Goal: Use online tool/utility

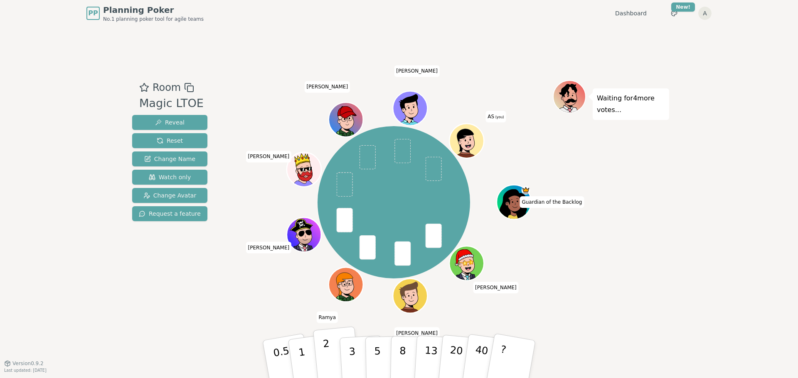
click at [332, 363] on button "2" at bounding box center [336, 360] width 47 height 66
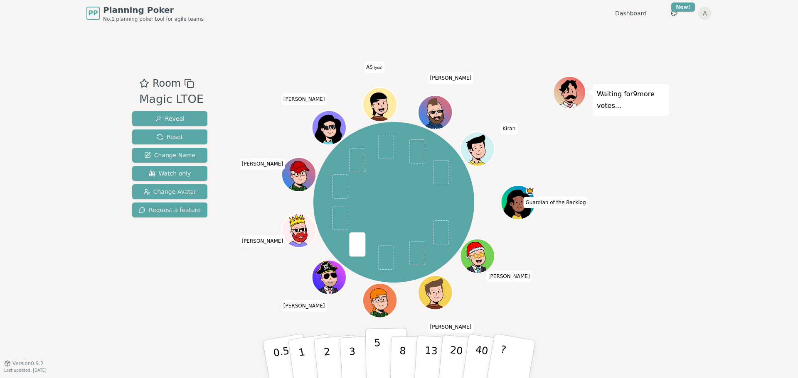
click at [381, 362] on button "5" at bounding box center [386, 359] width 43 height 63
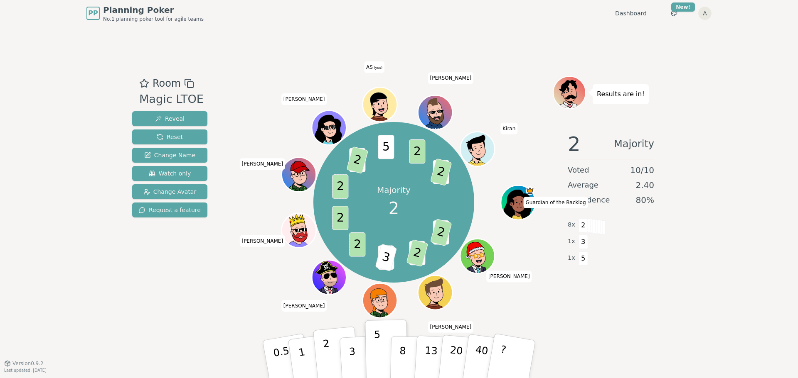
click at [330, 366] on p "2" at bounding box center [327, 360] width 11 height 45
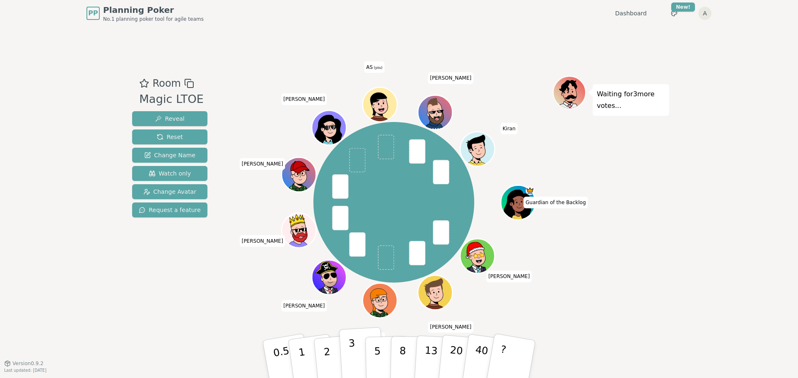
click at [354, 350] on button "3" at bounding box center [361, 359] width 45 height 65
click at [389, 148] on span at bounding box center [386, 147] width 16 height 25
click at [382, 153] on span at bounding box center [386, 147] width 16 height 25
click at [353, 353] on p "3" at bounding box center [352, 360] width 9 height 45
